Goal: Obtain resource: Download file/media

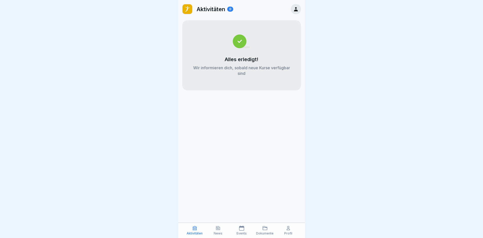
click at [220, 230] on icon at bounding box center [217, 227] width 5 height 5
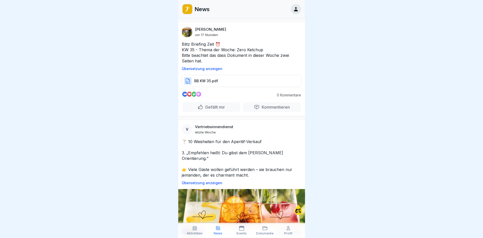
click at [248, 75] on div "BB KW 35.pdf" at bounding box center [242, 81] width 120 height 12
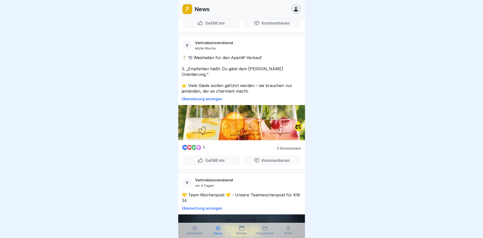
scroll to position [177, 0]
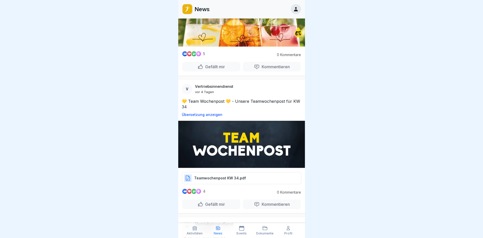
click at [243, 161] on div "V Vertriebsinnendienst [DATE] 💛 Team Wochenpost 💛 - Unsere Teamwochenpost für K…" at bounding box center [241, 146] width 127 height 133
click at [243, 172] on div "Teamwochenpost KW 34.pdf" at bounding box center [242, 178] width 120 height 12
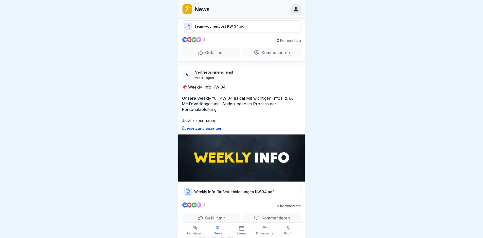
scroll to position [330, 0]
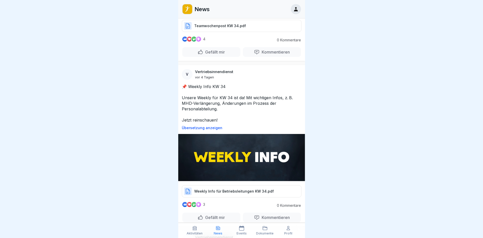
click at [226, 185] on div "Weekly Info für Betriebsleitungen KW 34.pdf" at bounding box center [242, 191] width 120 height 12
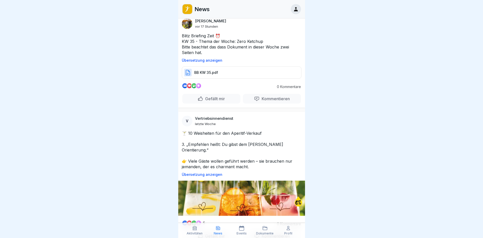
scroll to position [0, 0]
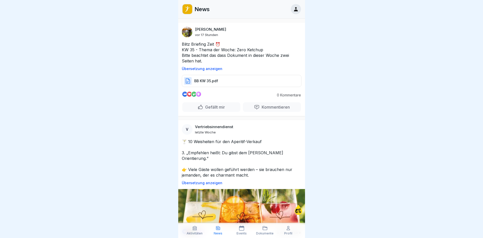
click at [219, 79] on div "BB KW 35.pdf" at bounding box center [242, 81] width 120 height 12
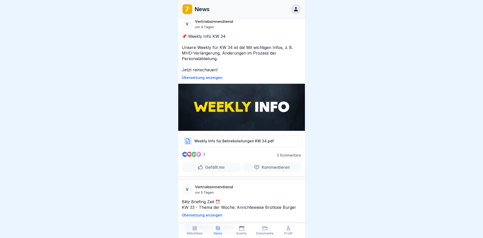
scroll to position [380, 0]
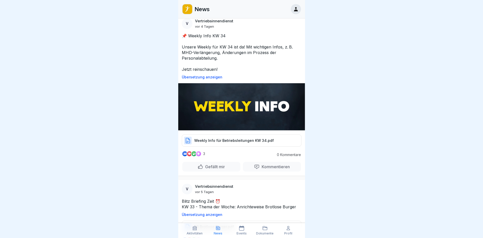
click at [239, 138] on p "Weekly Info für Betriebsleitungen KW 34.pdf" at bounding box center [234, 140] width 80 height 5
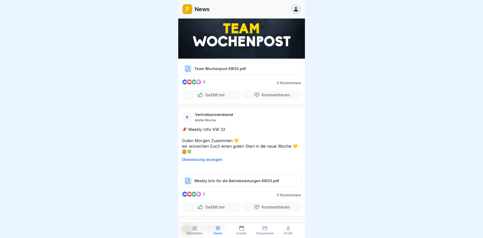
scroll to position [3701, 0]
